Goal: Task Accomplishment & Management: Manage account settings

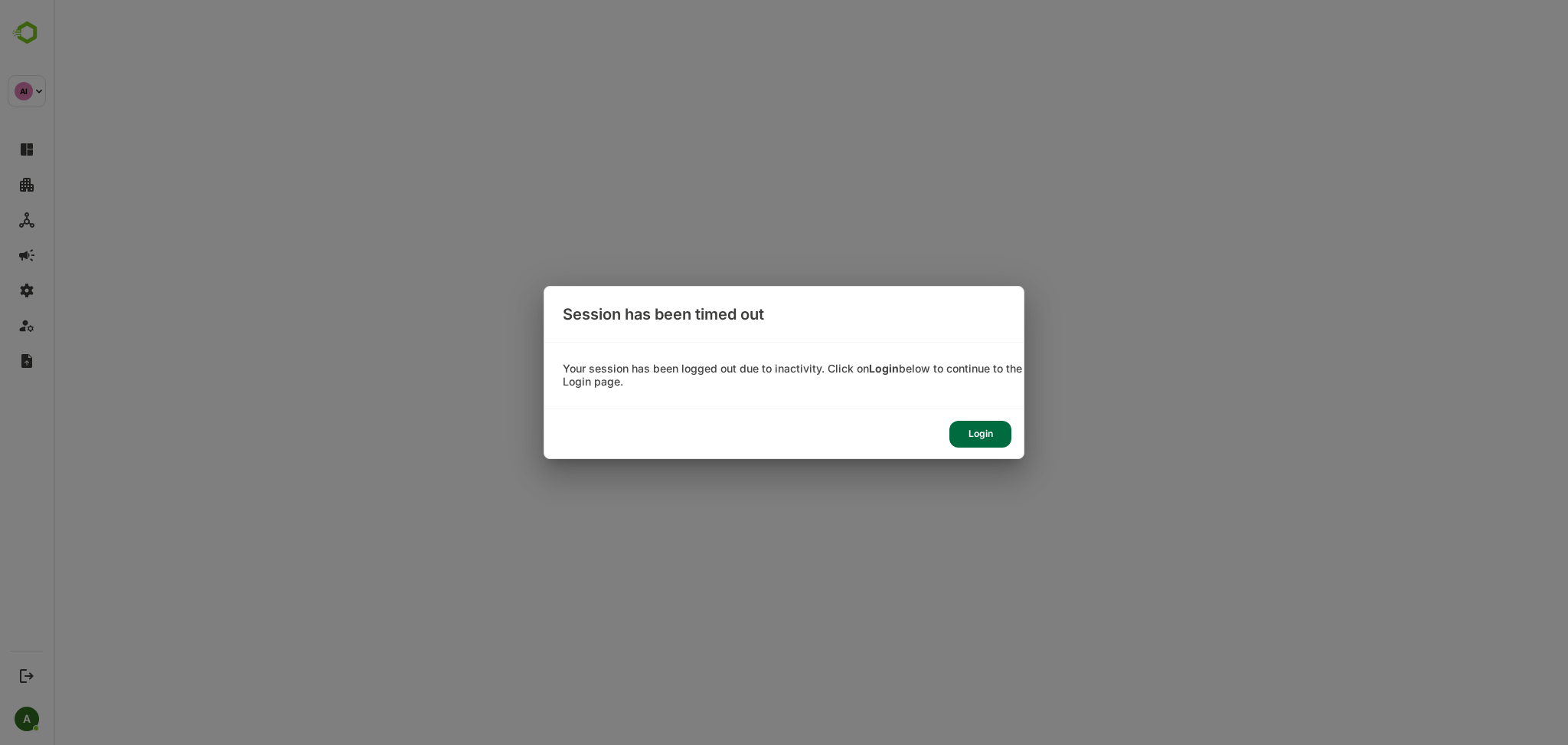
click at [987, 439] on div "Login" at bounding box center [980, 433] width 62 height 27
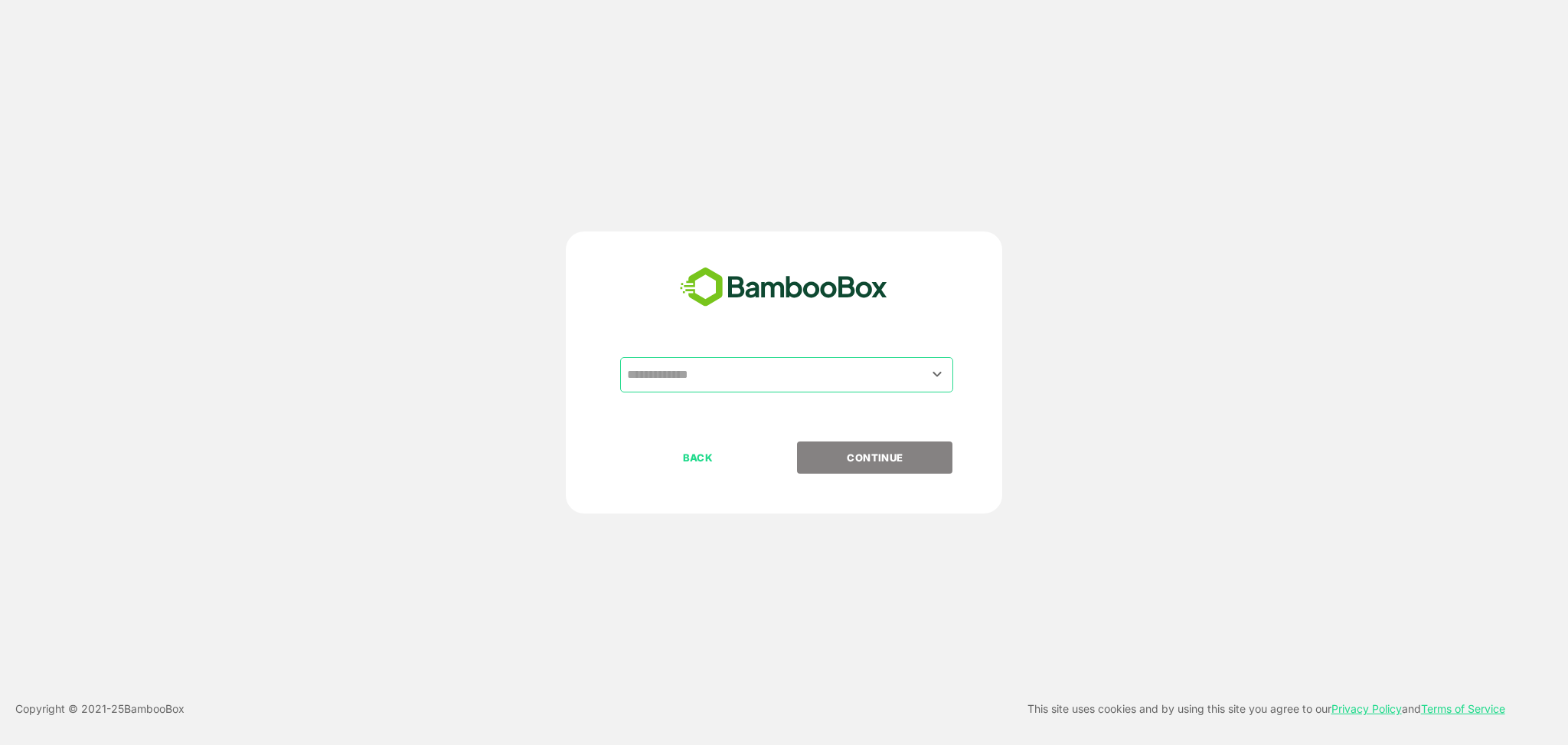
click at [744, 378] on input "text" at bounding box center [787, 374] width 327 height 29
click at [780, 365] on input "text" at bounding box center [787, 374] width 327 height 29
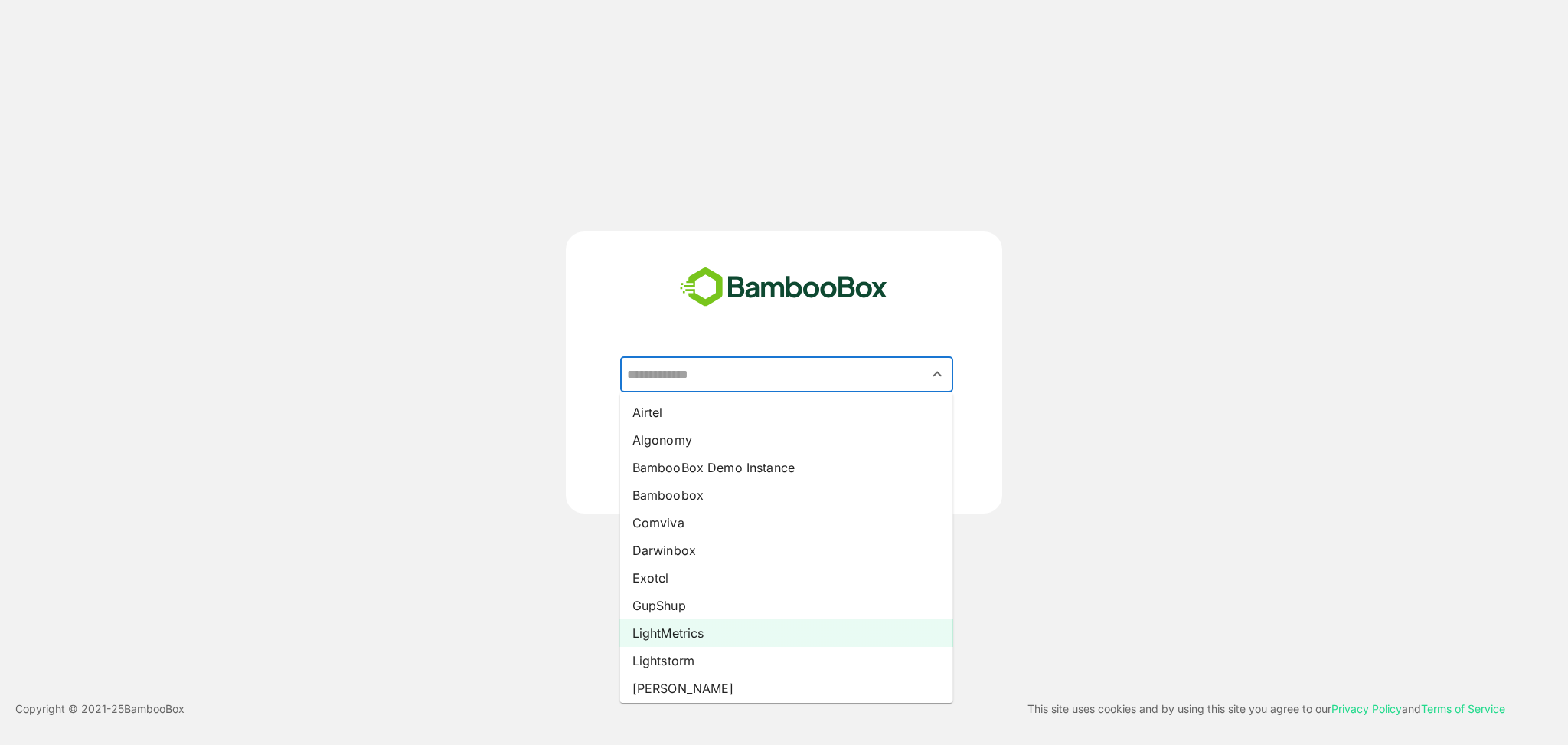
click at [718, 627] on li "LightMetrics" at bounding box center [787, 633] width 333 height 28
type input "**********"
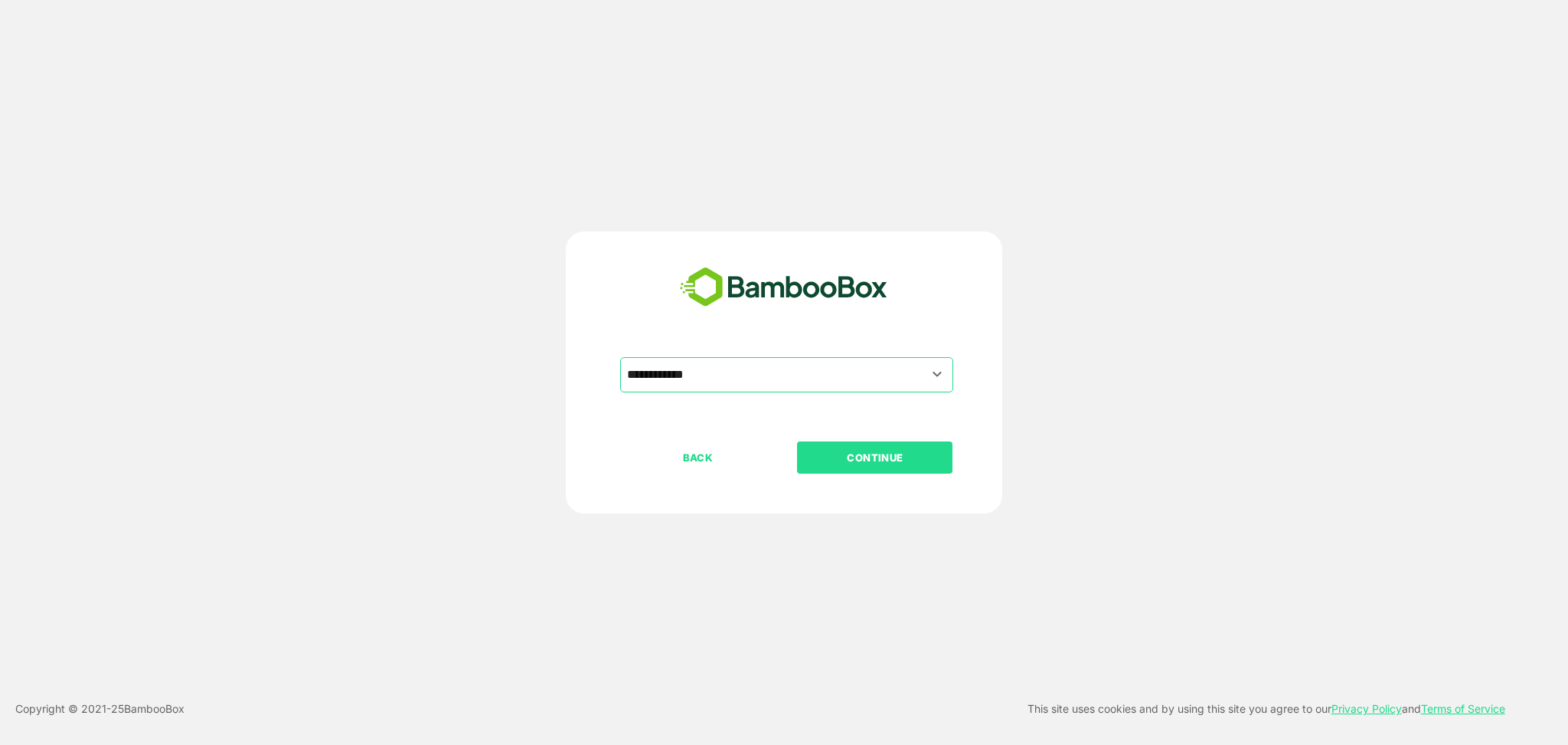
click at [906, 447] on button "CONTINUE" at bounding box center [875, 457] width 156 height 32
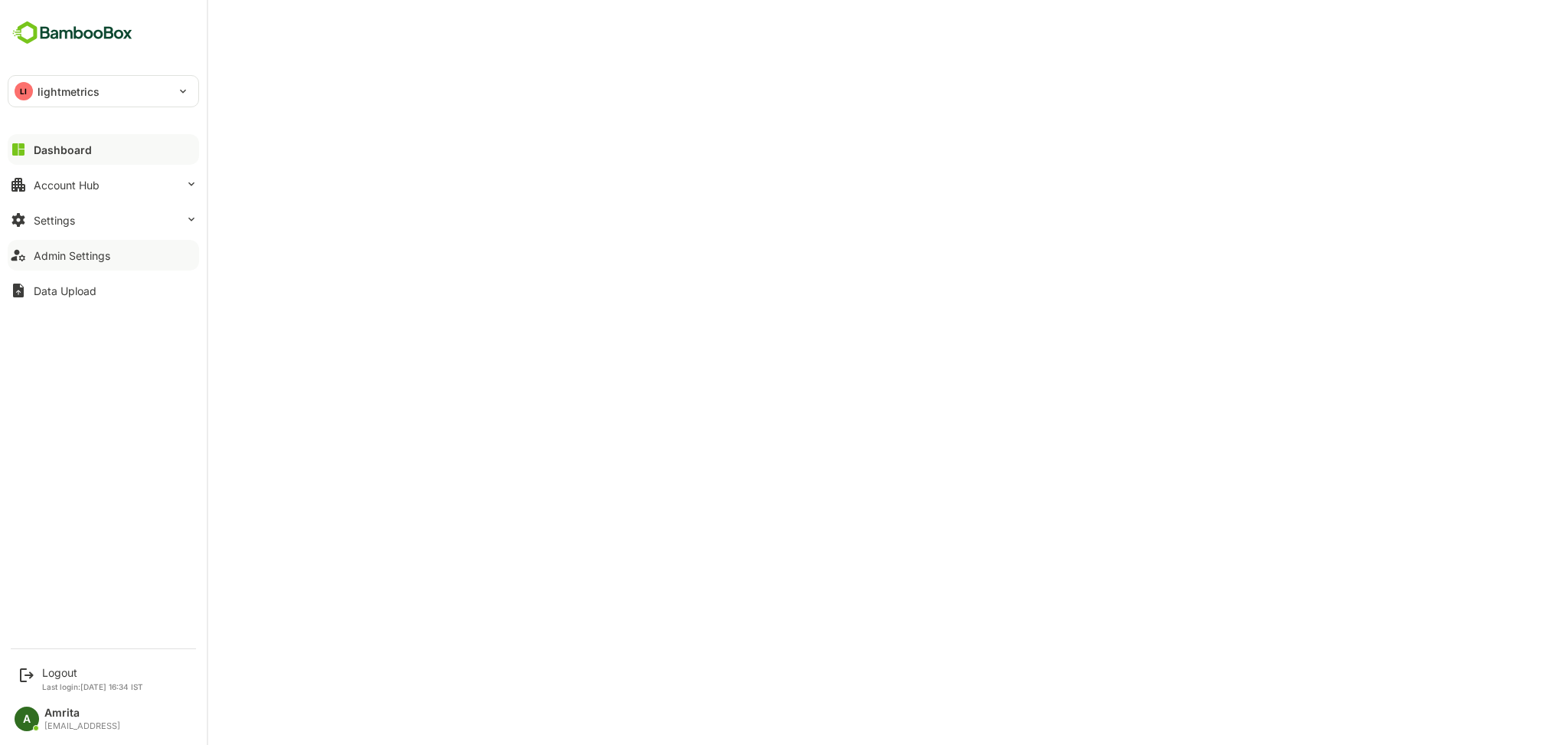
click at [72, 257] on div "Admin Settings" at bounding box center [73, 255] width 77 height 13
click at [51, 235] on div "Dashboard Account Hub Settings Admin Settings Data Upload" at bounding box center [103, 220] width 206 height 176
click at [51, 225] on div "Settings" at bounding box center [54, 220] width 41 height 13
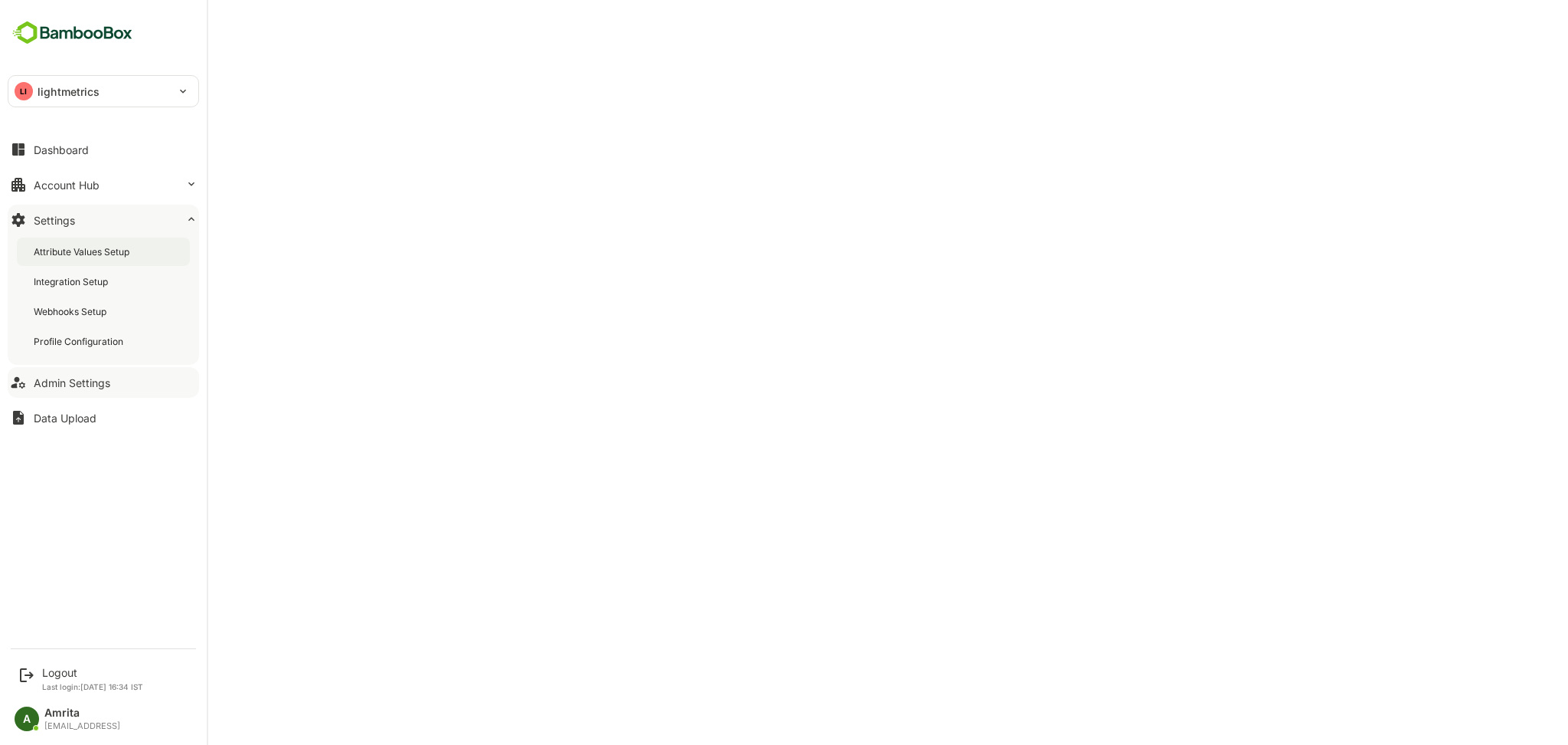
click at [62, 251] on div "Attribute Values Setup" at bounding box center [83, 251] width 99 height 13
click at [103, 337] on div "Profile Configuration" at bounding box center [80, 341] width 93 height 13
click at [69, 158] on button "Dashboard" at bounding box center [103, 149] width 192 height 31
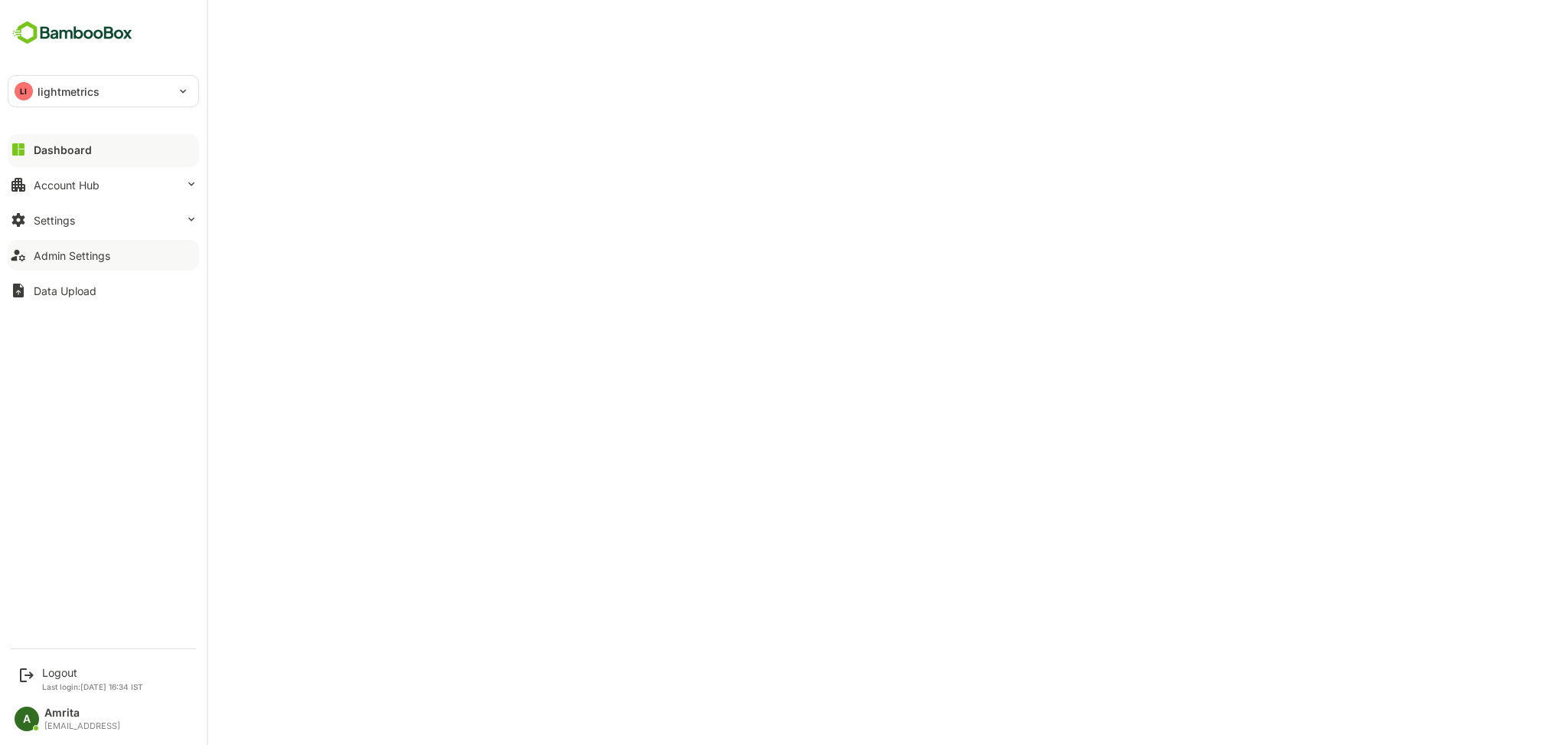
click at [102, 235] on div "Dashboard Account Hub Settings Admin Settings Data Upload" at bounding box center [103, 220] width 206 height 176
click at [100, 227] on button "Settings" at bounding box center [103, 220] width 192 height 31
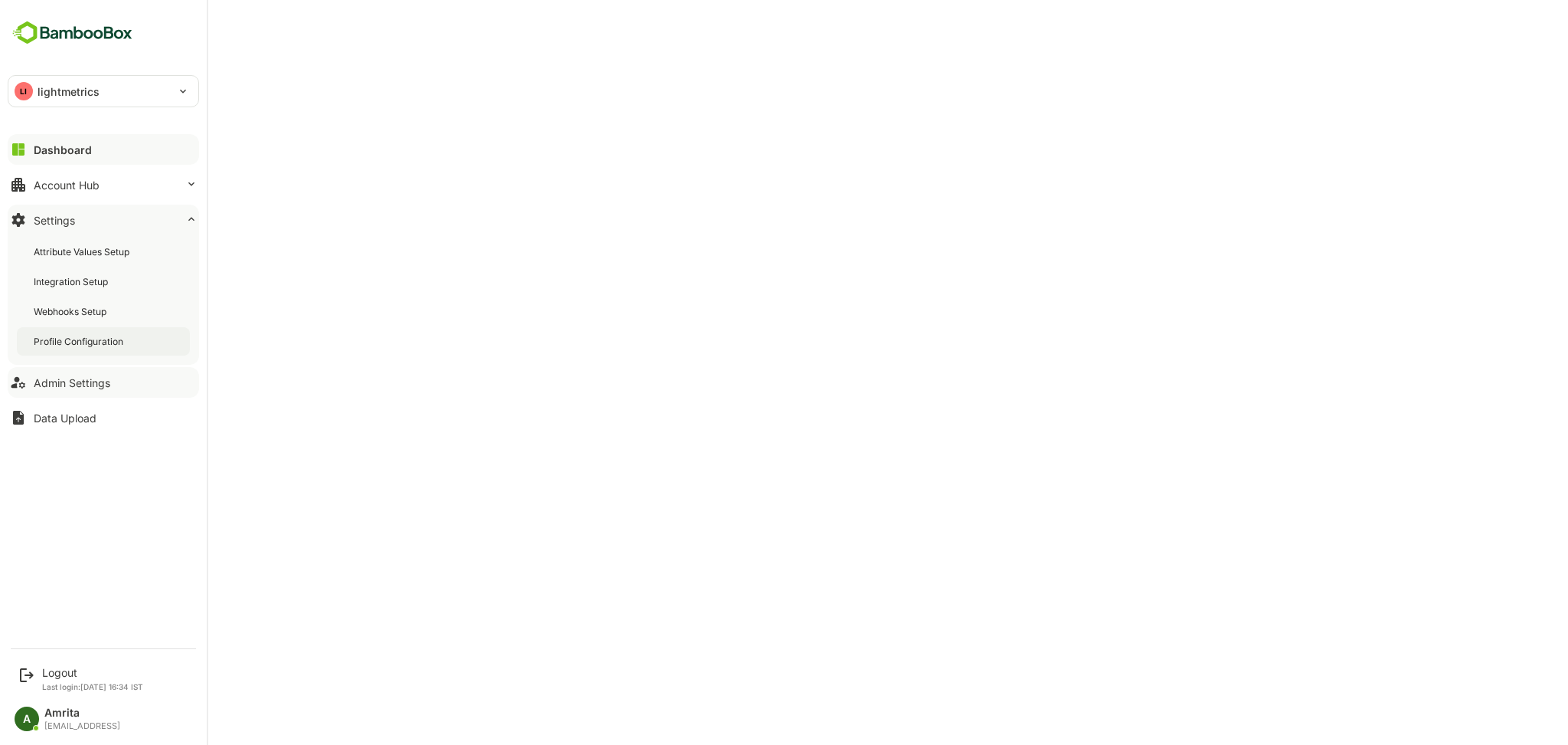
click at [108, 341] on div "Profile Configuration" at bounding box center [80, 341] width 93 height 13
click at [55, 682] on p "Last login: [DATE] 16:34 IST" at bounding box center [93, 686] width 102 height 10
click at [58, 669] on div "Logout" at bounding box center [93, 671] width 102 height 13
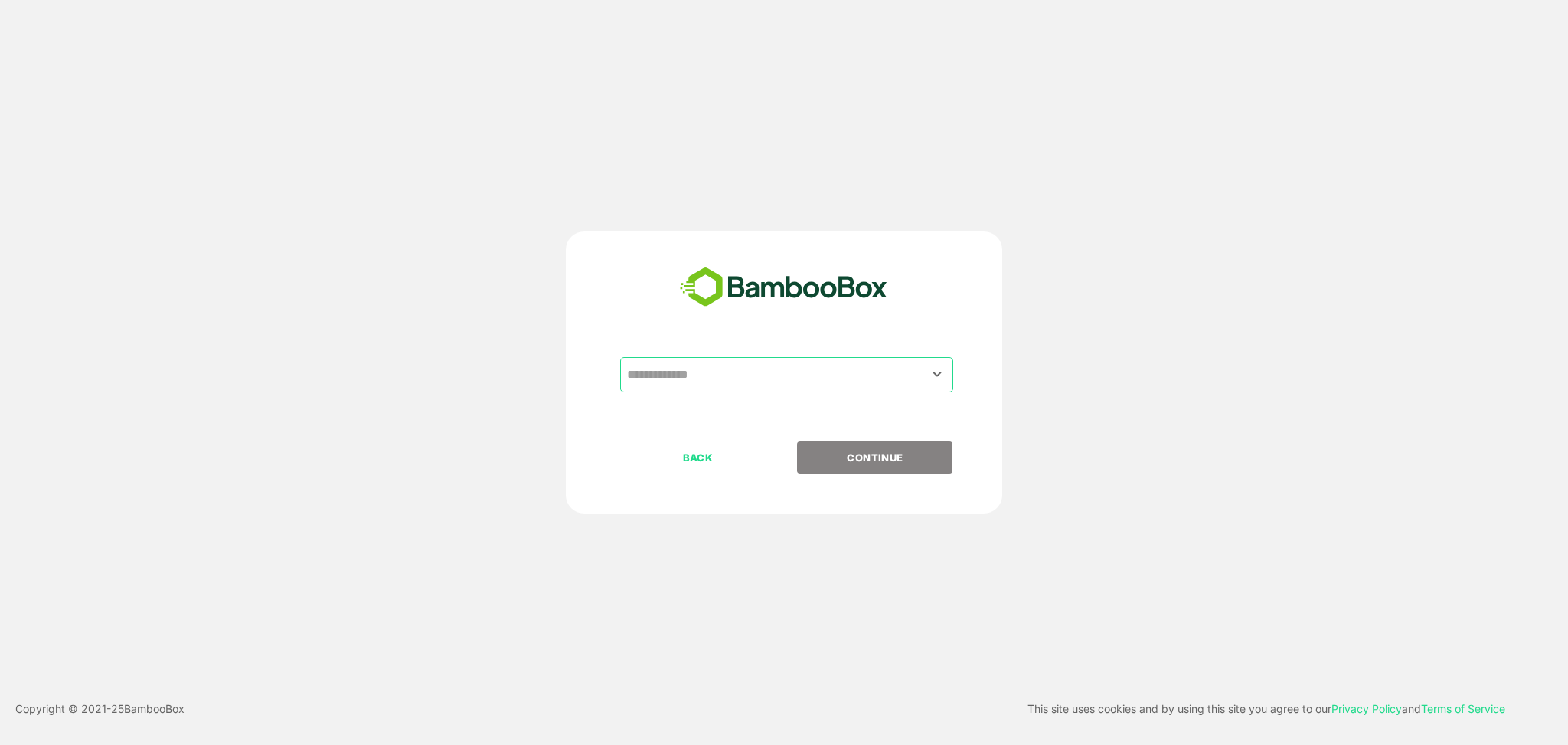
click at [666, 377] on input "text" at bounding box center [787, 374] width 327 height 29
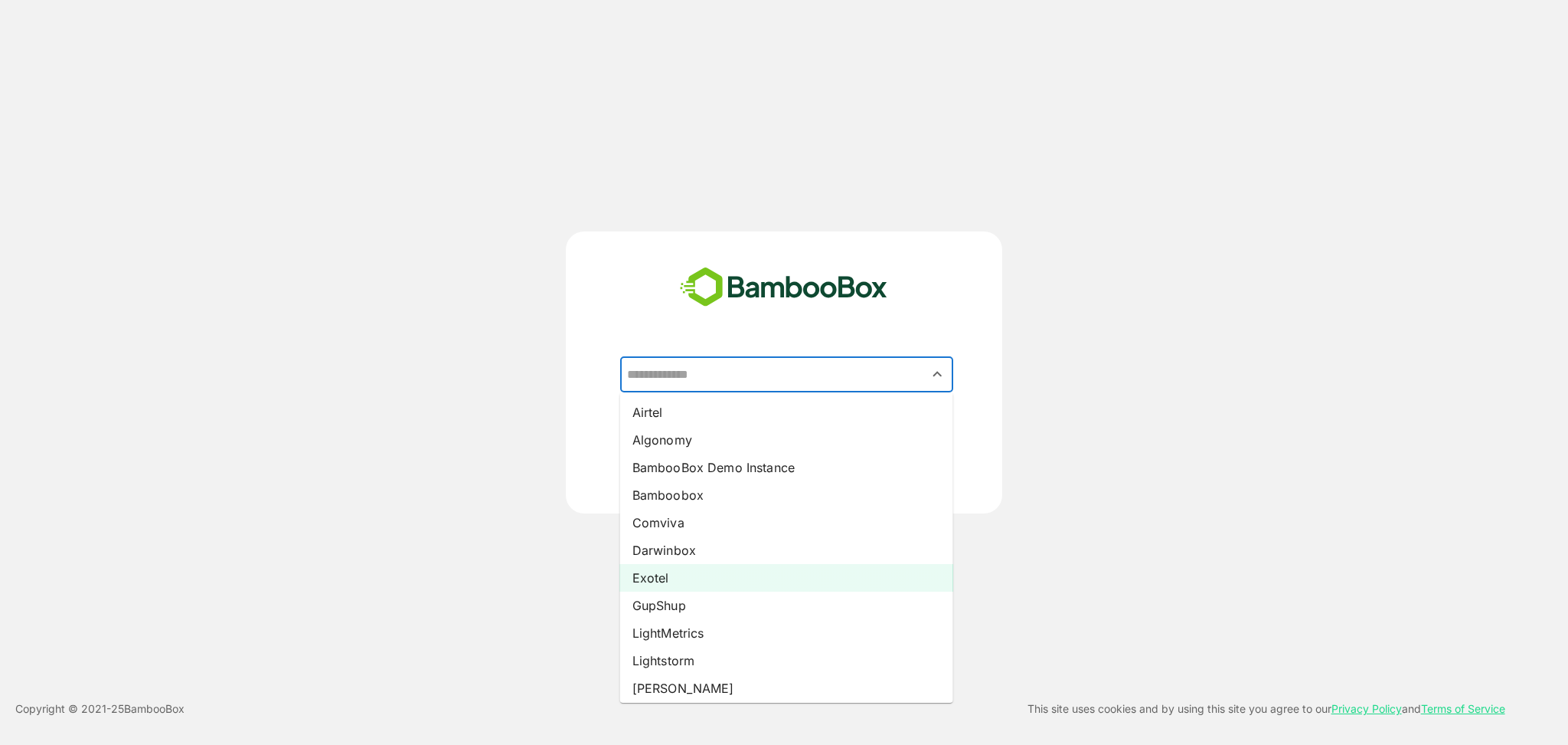
click at [698, 581] on li "Exotel" at bounding box center [787, 578] width 333 height 28
type input "******"
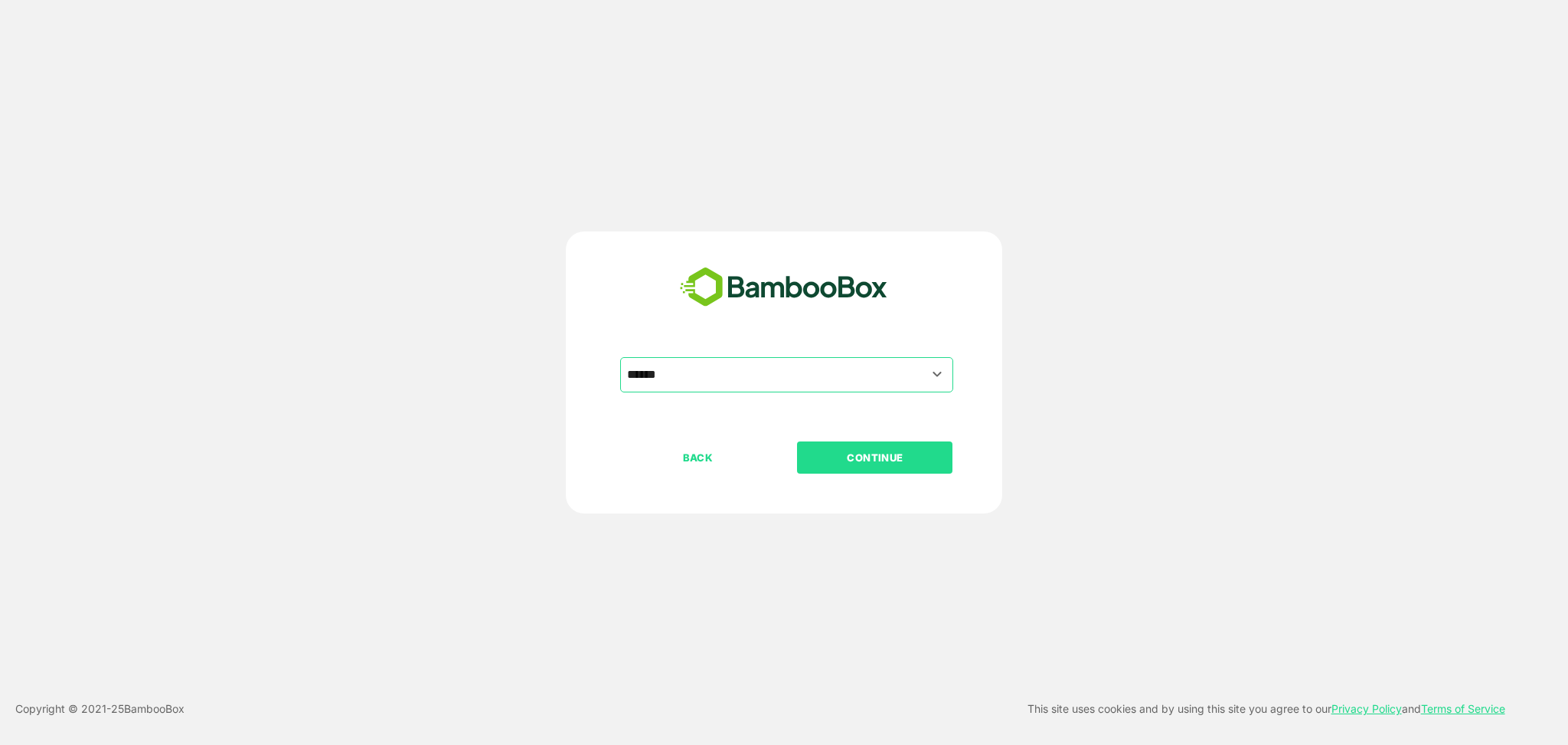
click at [883, 453] on p "CONTINUE" at bounding box center [875, 457] width 153 height 17
